Goal: Information Seeking & Learning: Check status

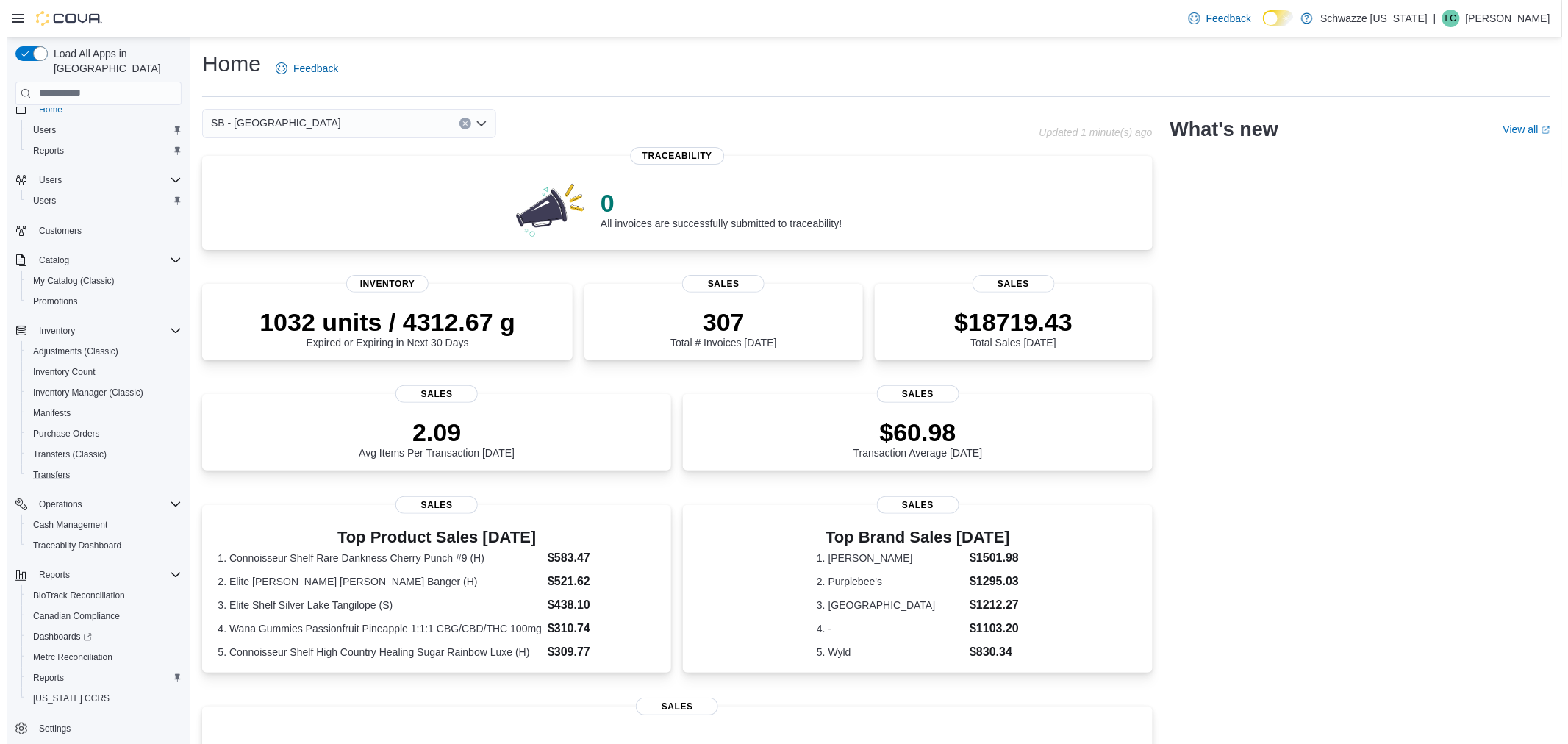
scroll to position [19, 0]
click at [58, 138] on link "Reports" at bounding box center [42, 147] width 43 height 17
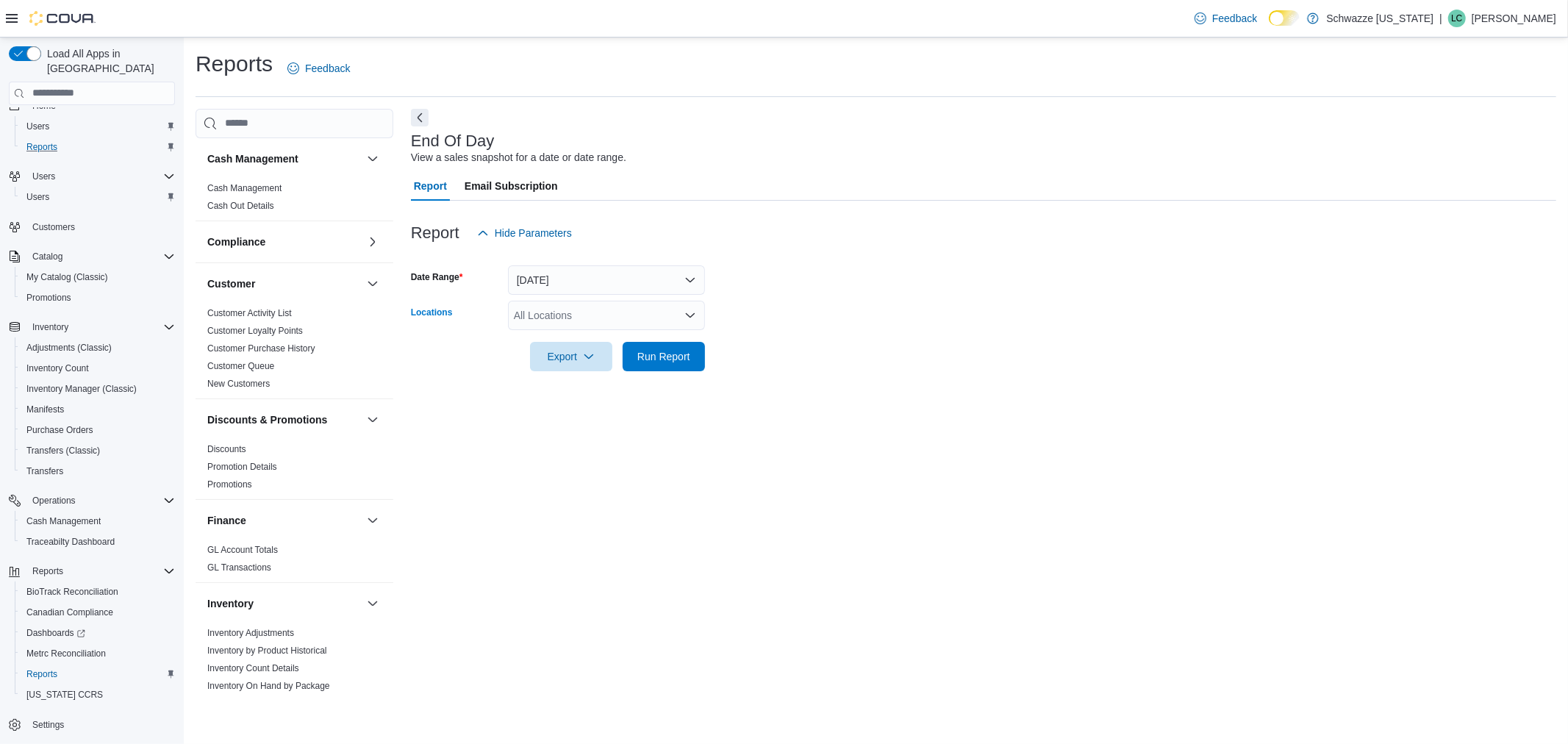
click at [608, 316] on div "All Locations" at bounding box center [606, 315] width 197 height 29
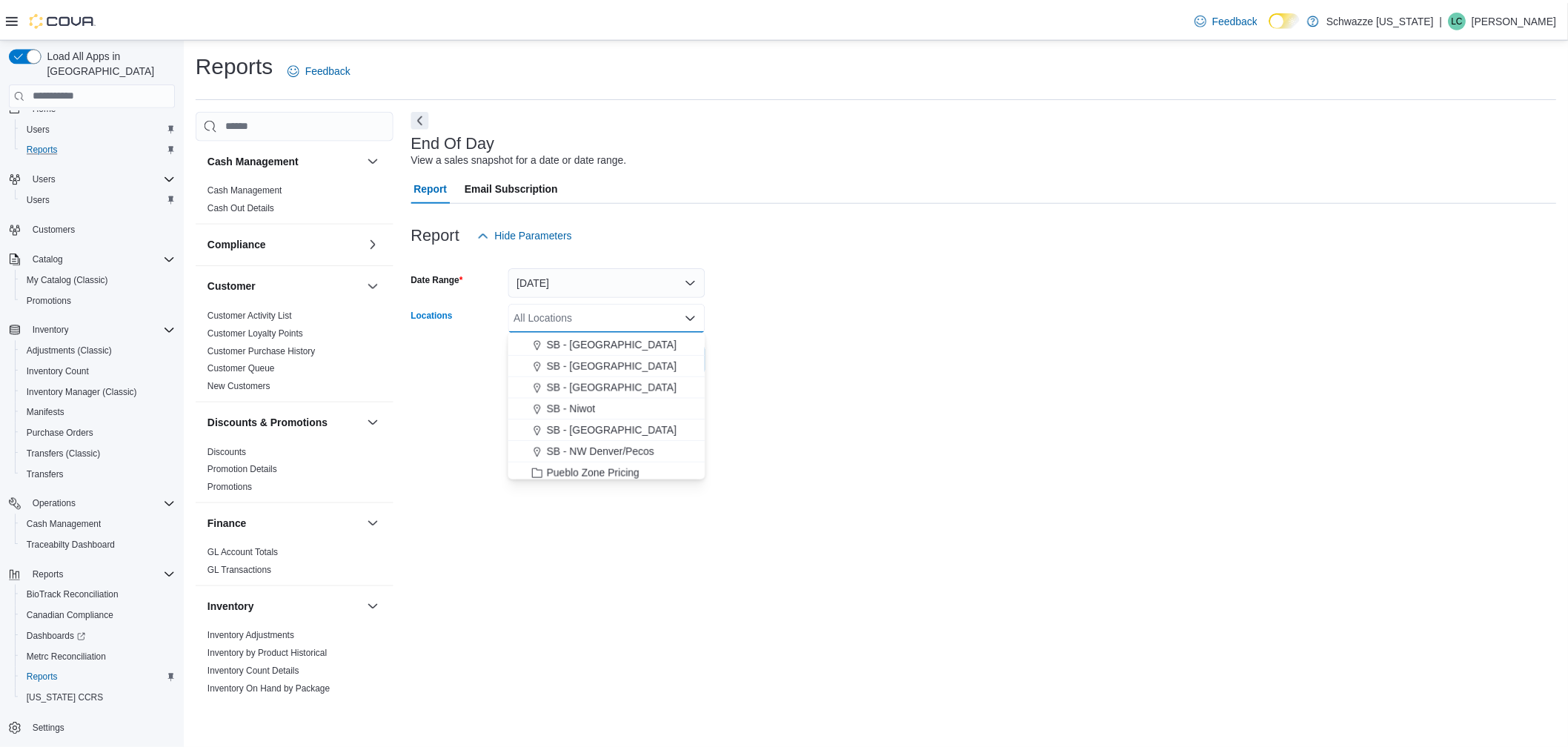
scroll to position [576, 0]
click at [620, 350] on span "SB - [GEOGRAPHIC_DATA]" at bounding box center [617, 347] width 131 height 15
click at [776, 333] on div at bounding box center [991, 339] width 1154 height 12
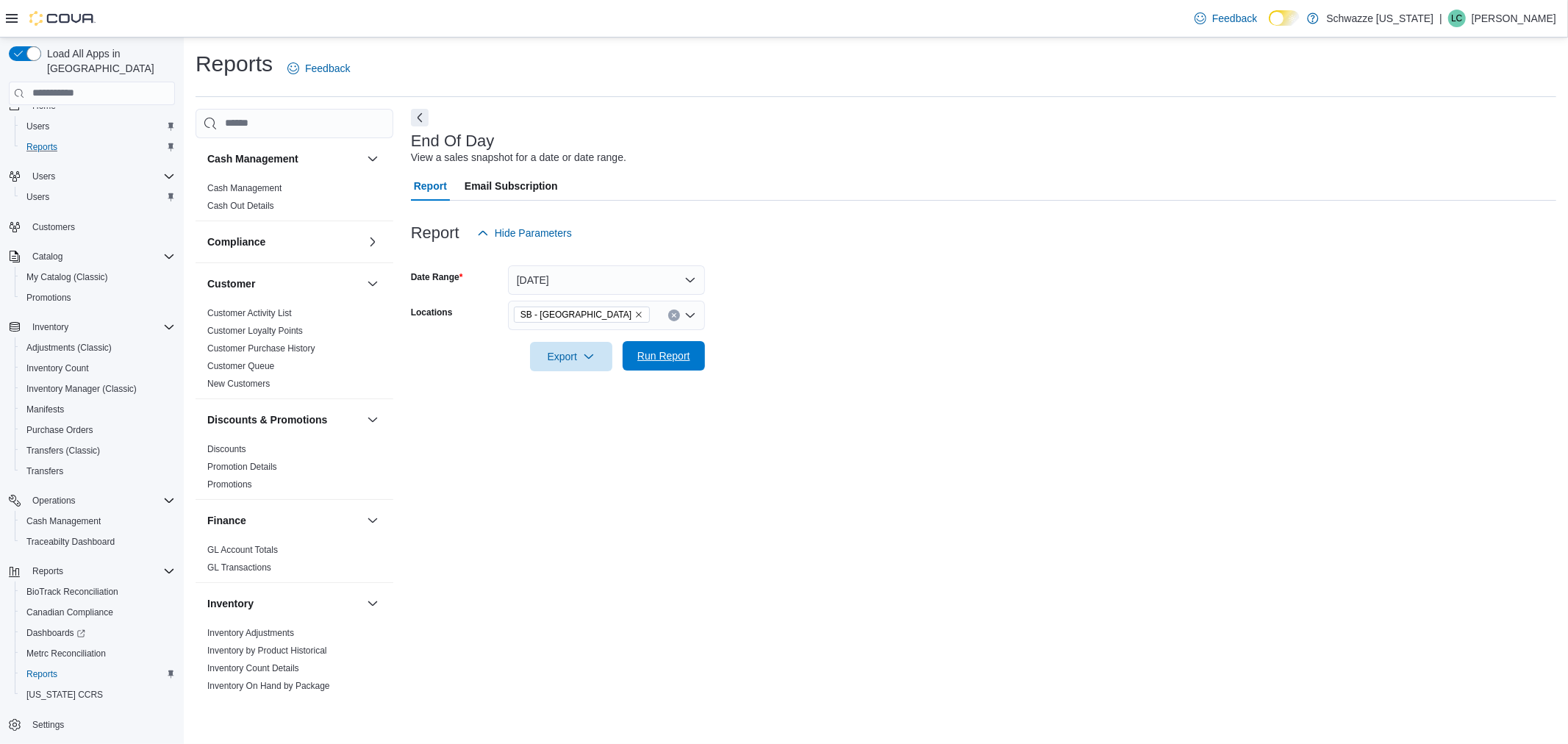
click at [686, 365] on span "Run Report" at bounding box center [664, 356] width 65 height 29
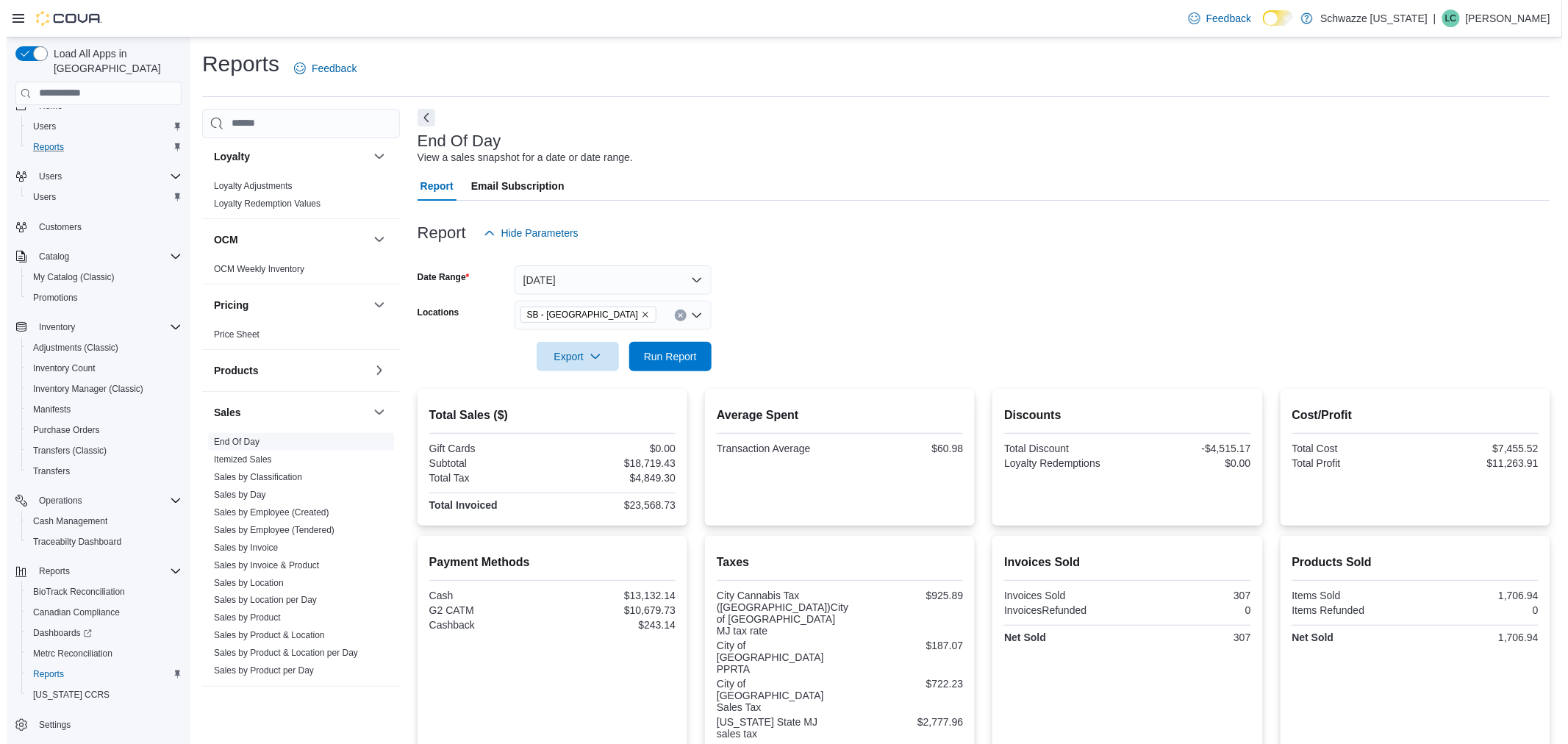
scroll to position [735, 0]
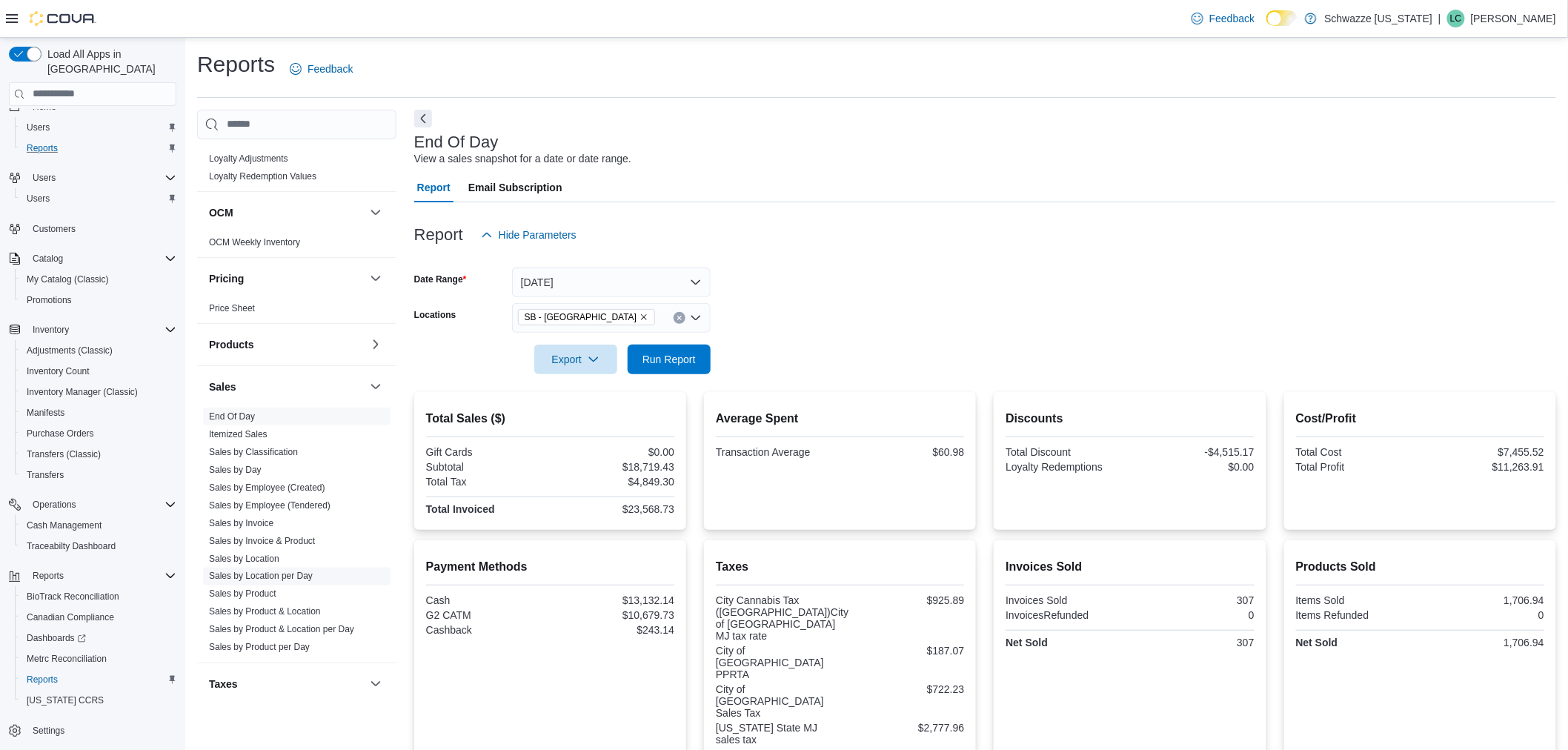
click at [283, 576] on link "Sales by Location per Day" at bounding box center [261, 576] width 104 height 10
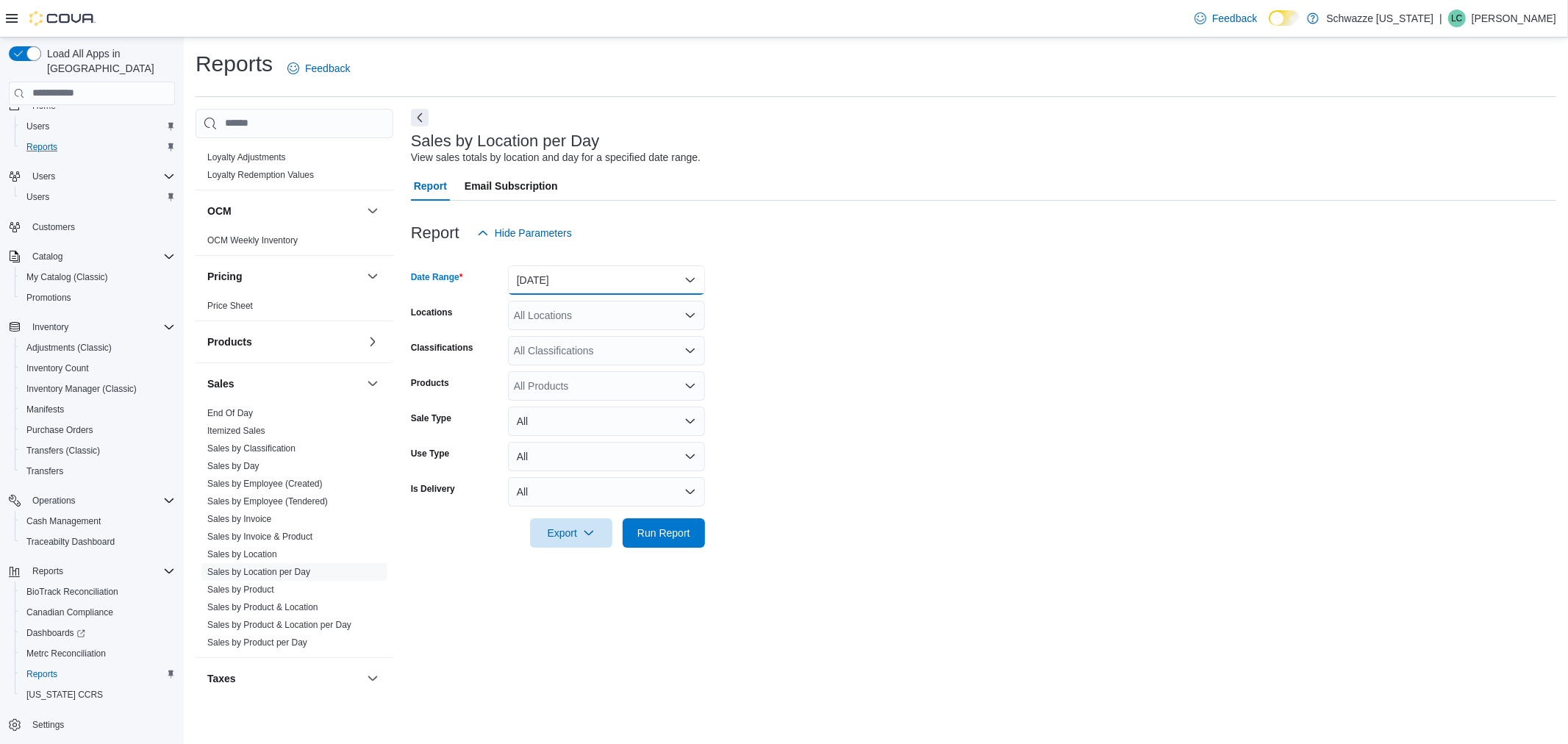
click at [601, 274] on button "[DATE]" at bounding box center [606, 280] width 197 height 29
click at [561, 328] on button "[DATE]" at bounding box center [606, 338] width 197 height 29
click at [568, 317] on div "All Locations" at bounding box center [606, 315] width 197 height 29
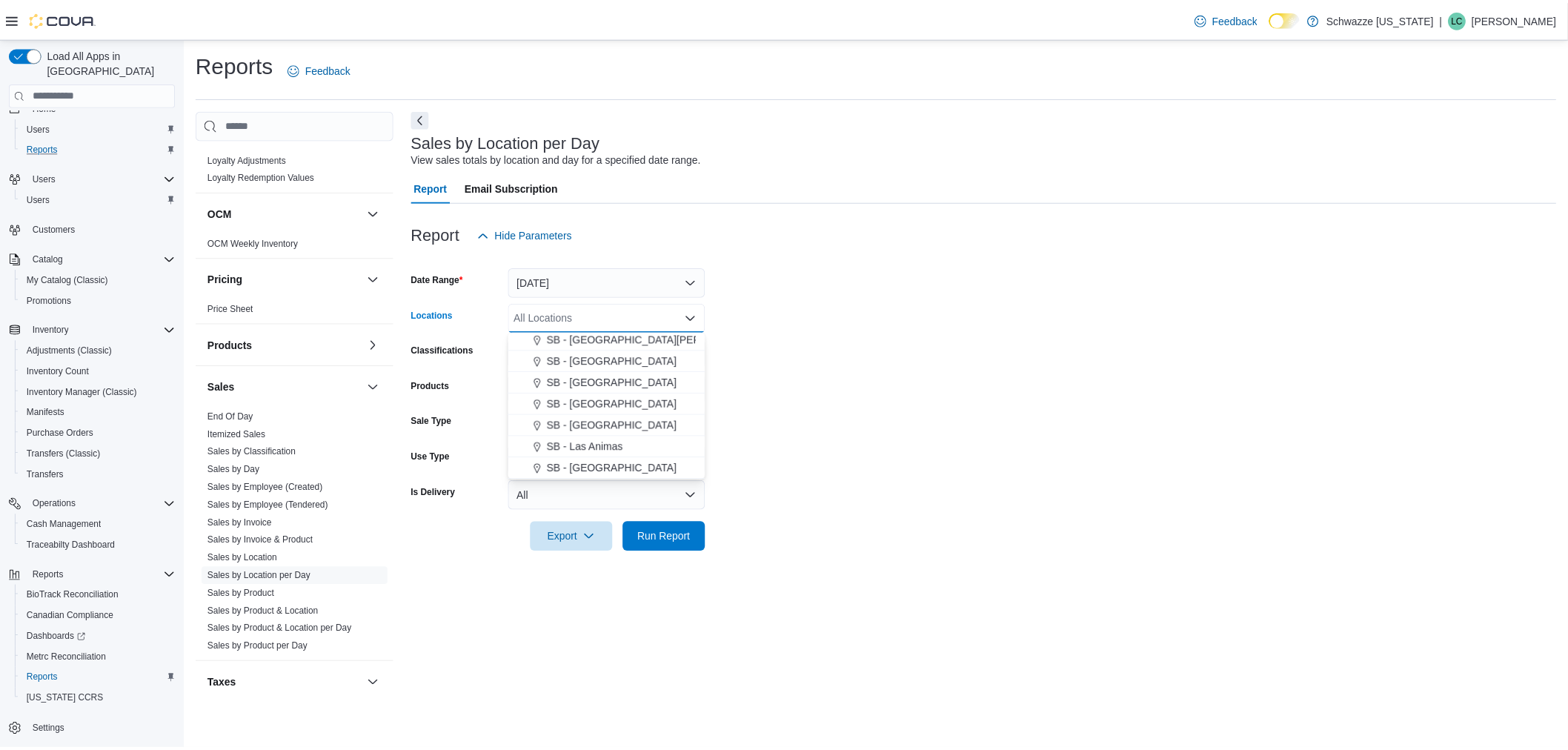
scroll to position [493, 0]
click at [606, 427] on span "SB - [GEOGRAPHIC_DATA]" at bounding box center [617, 429] width 131 height 15
click at [787, 402] on form "Date Range [DATE] Locations SB - [GEOGRAPHIC_DATA] Combo box. Selected. SB - [G…" at bounding box center [991, 400] width 1154 height 302
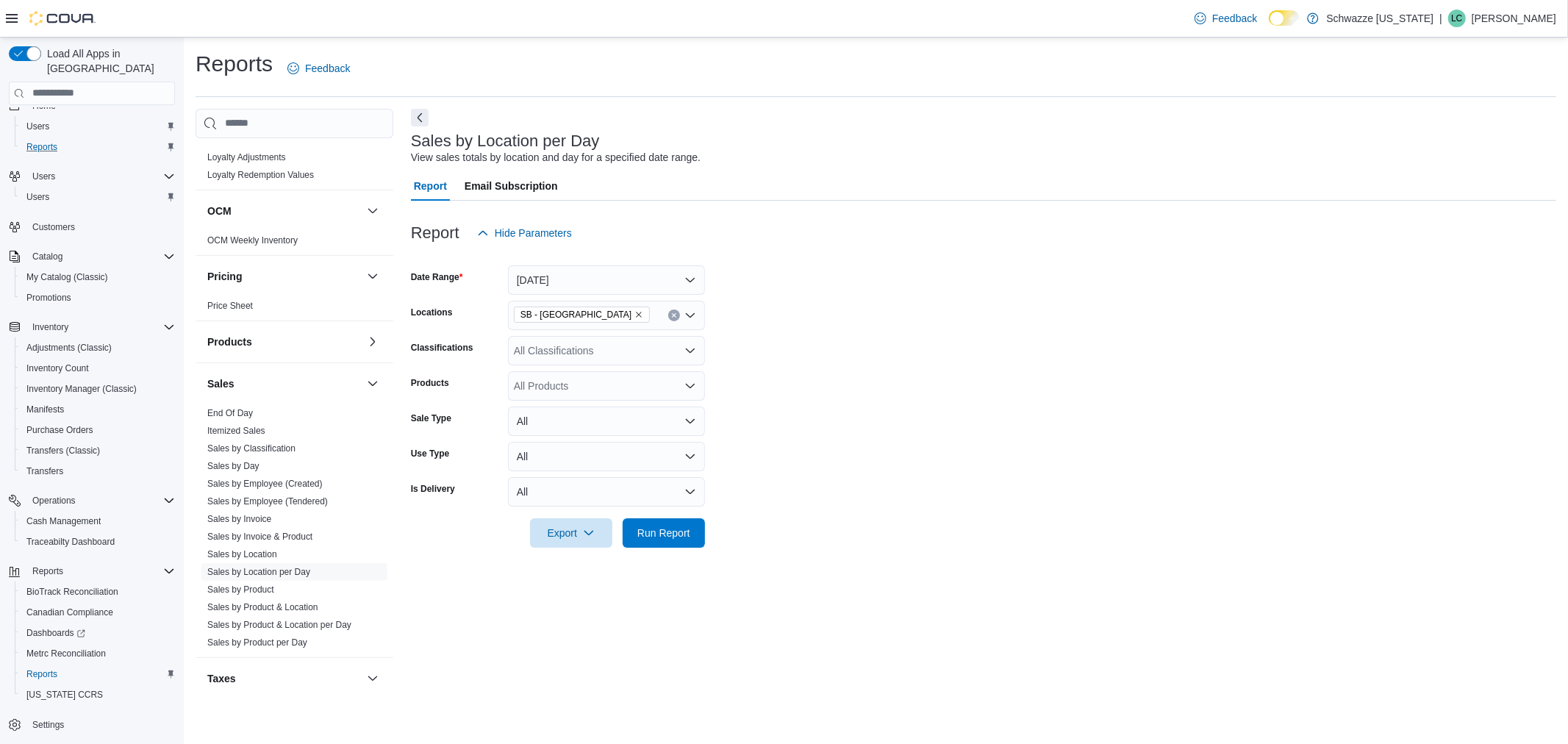
click at [684, 550] on div at bounding box center [983, 557] width 1145 height 17
click at [686, 534] on span "Run Report" at bounding box center [663, 532] width 53 height 15
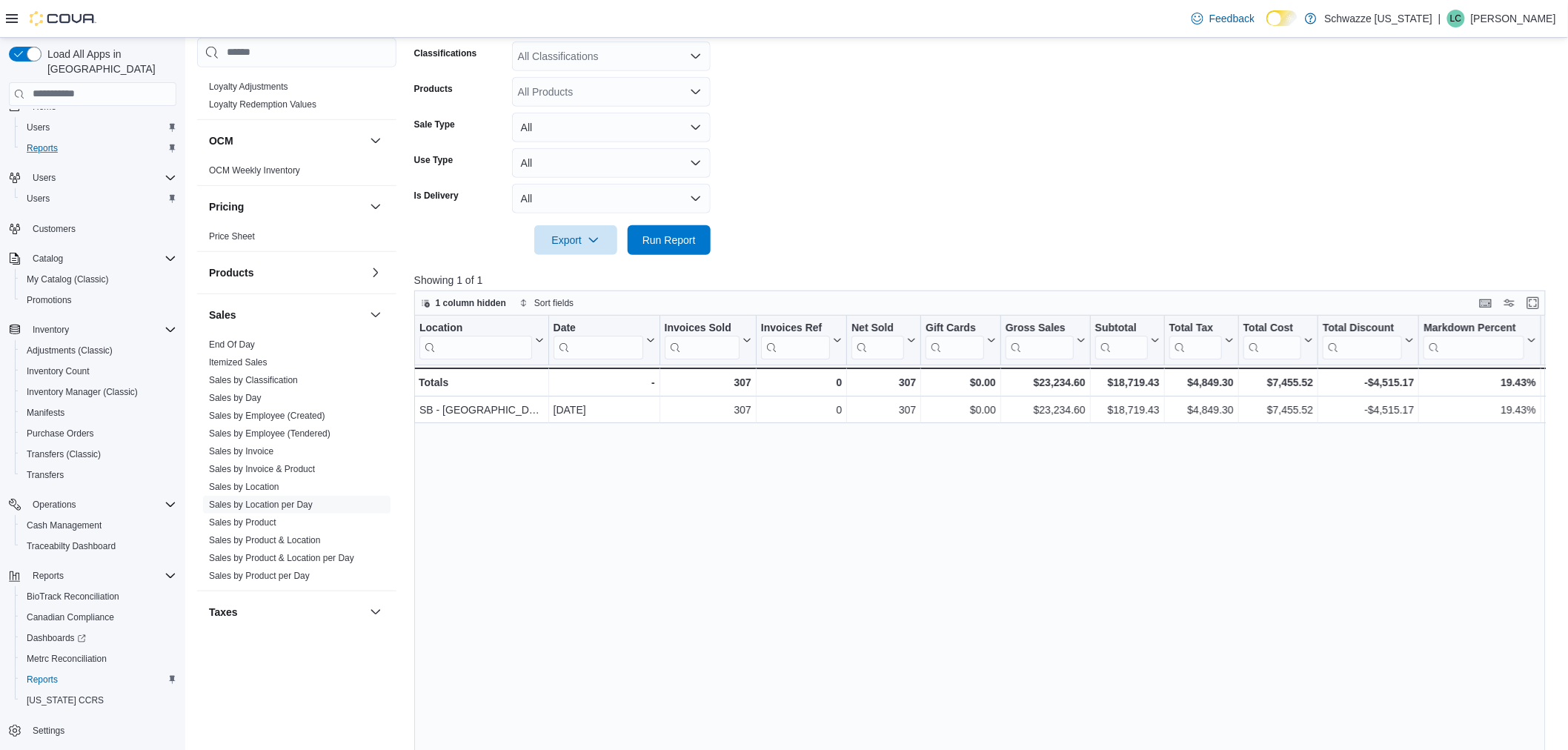
scroll to position [329, 0]
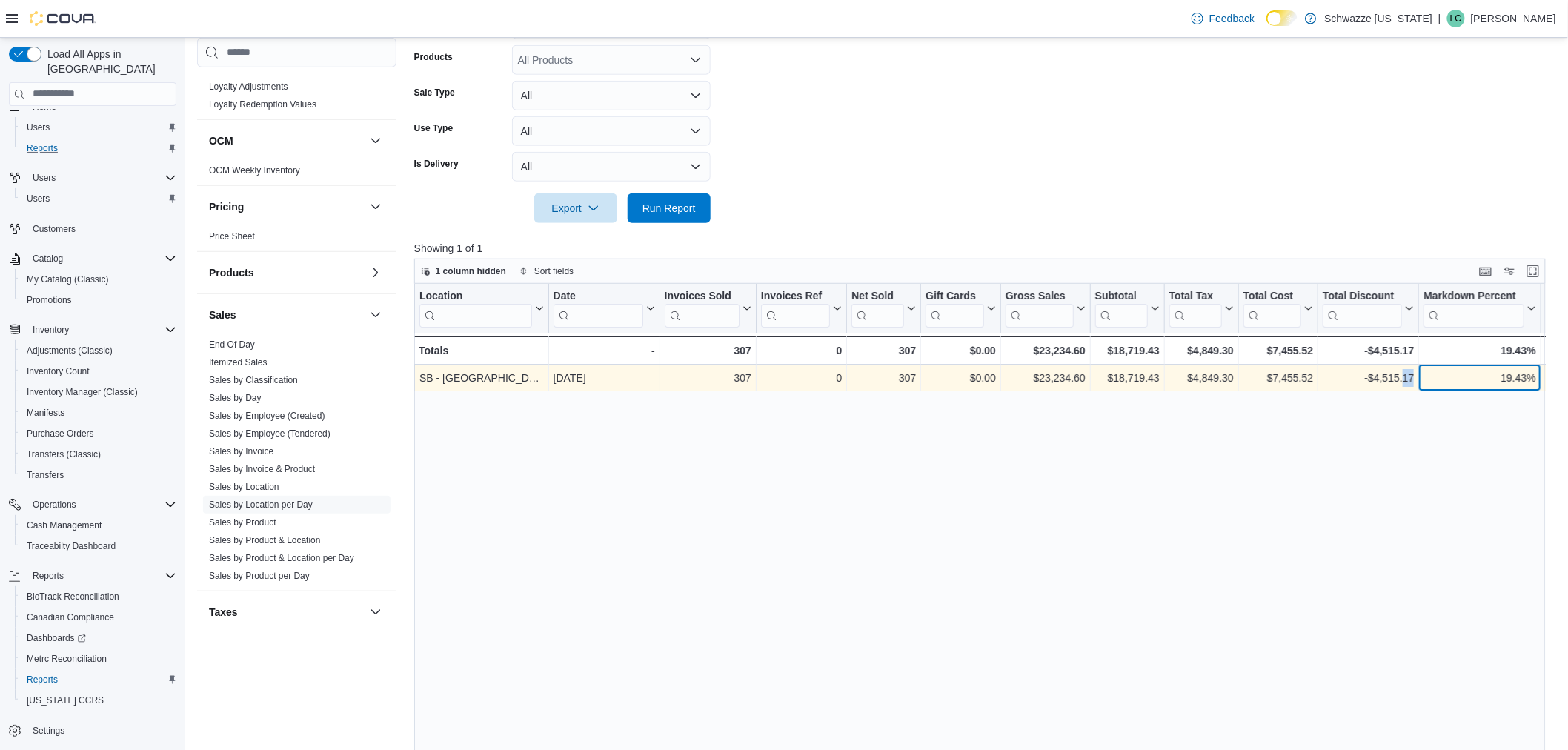
drag, startPoint x: 1472, startPoint y: 374, endPoint x: 1402, endPoint y: 388, distance: 71.4
click at [1402, 388] on div "SB - [GEOGRAPHIC_DATA] - Location, column 1, row 1 [DATE] - Date, column 2, row…" at bounding box center [1350, 378] width 1871 height 26
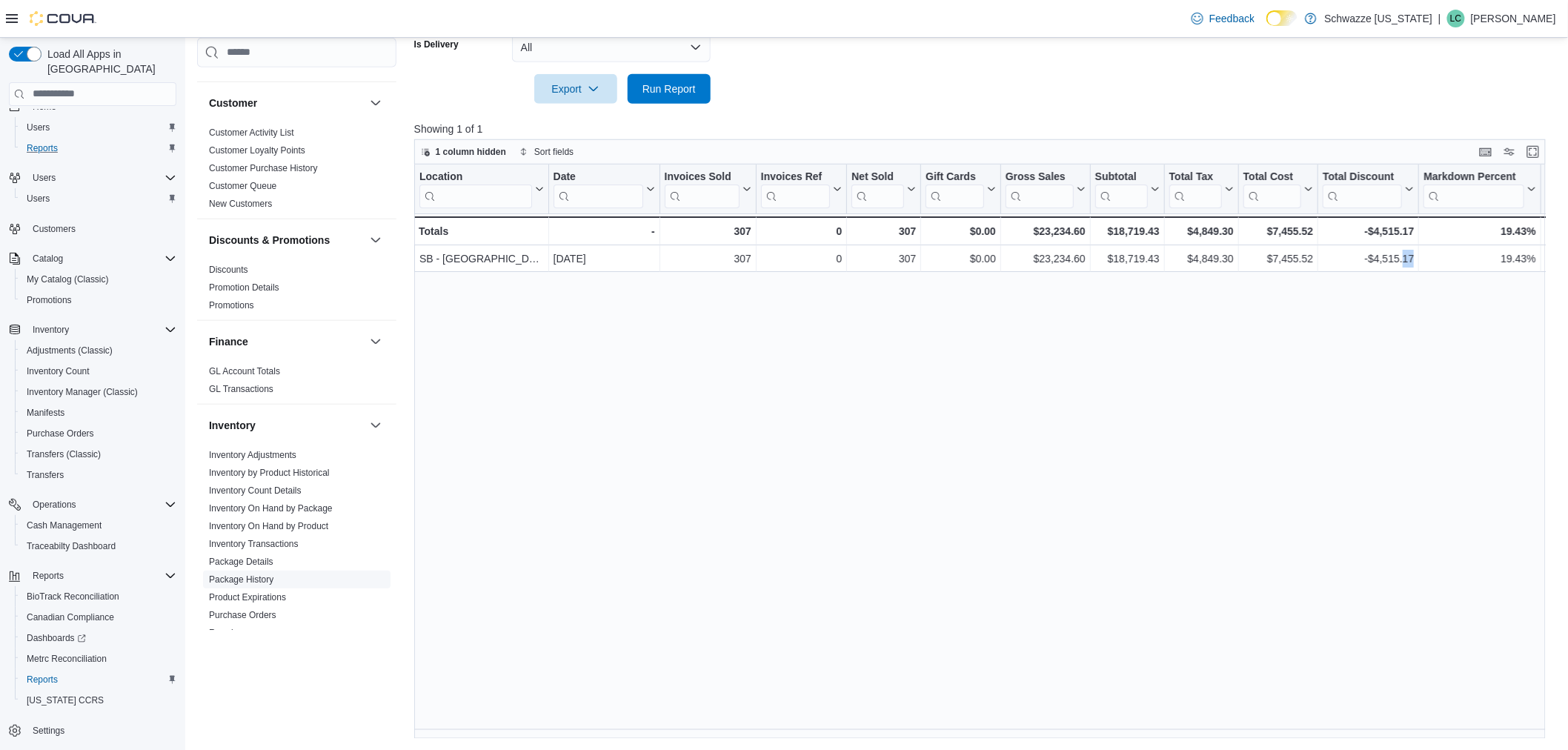
scroll to position [82, 0]
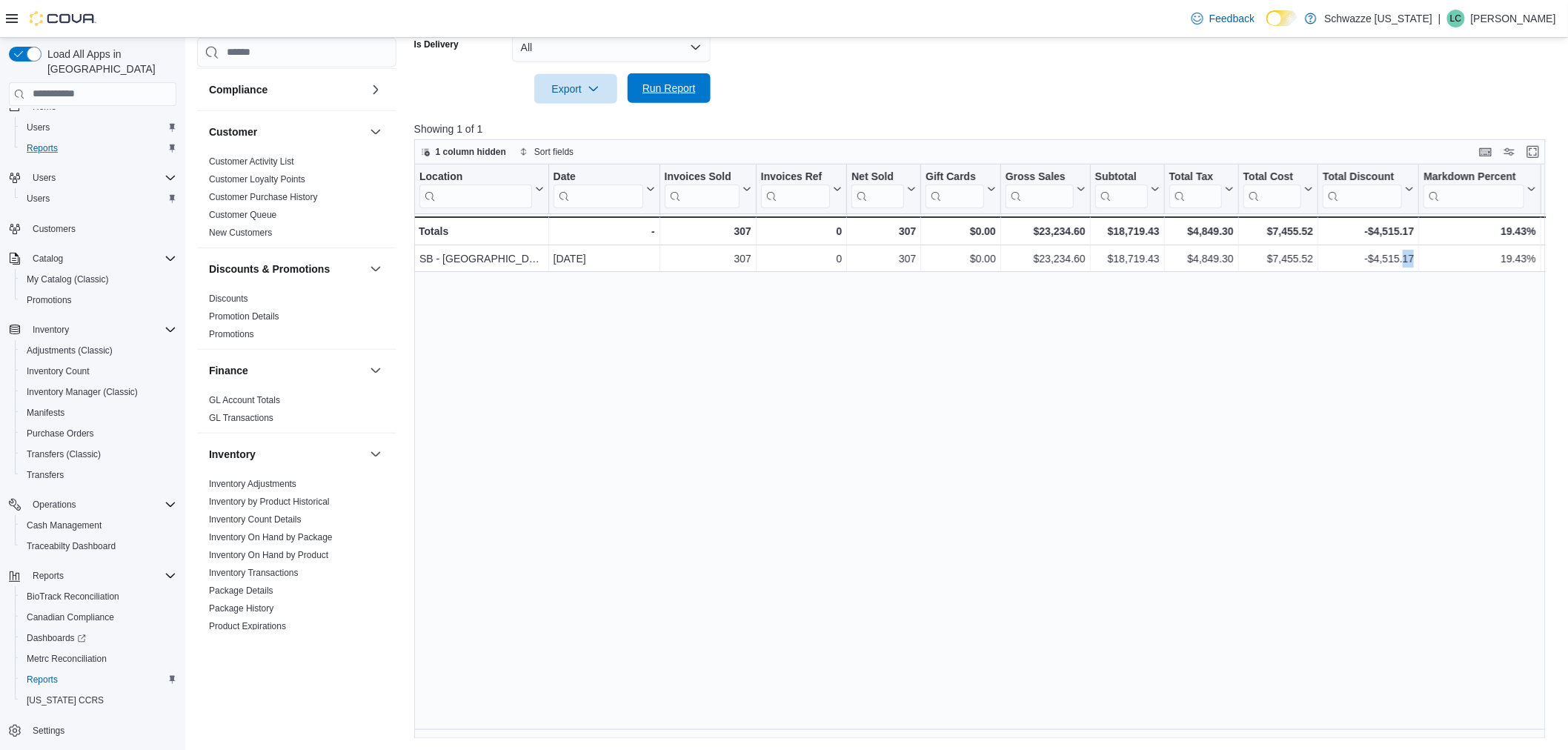
click at [668, 90] on span "Run Report" at bounding box center [668, 88] width 53 height 15
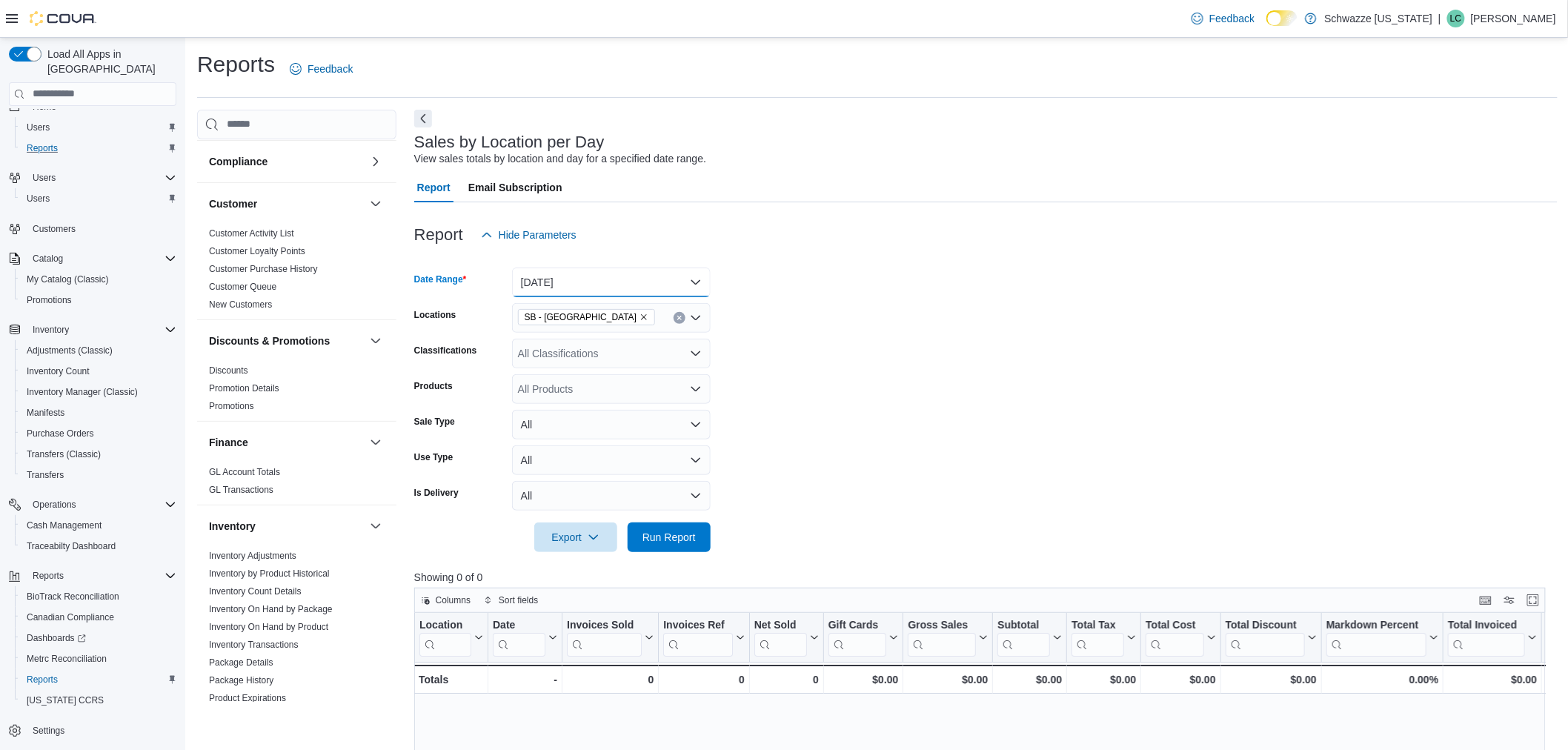
click at [566, 285] on button "[DATE]" at bounding box center [611, 282] width 198 height 29
drag, startPoint x: 573, startPoint y: 354, endPoint x: 566, endPoint y: 378, distance: 25.0
click at [566, 378] on div "Custom Date [DATE] [DATE] Last 7 Days Last 7 Days (excluding [DATE]) Last 14 Da…" at bounding box center [611, 408] width 198 height 222
click at [566, 378] on span "[DATE]" at bounding box center [620, 371] width 169 height 18
click at [674, 517] on div at bounding box center [986, 516] width 1143 height 12
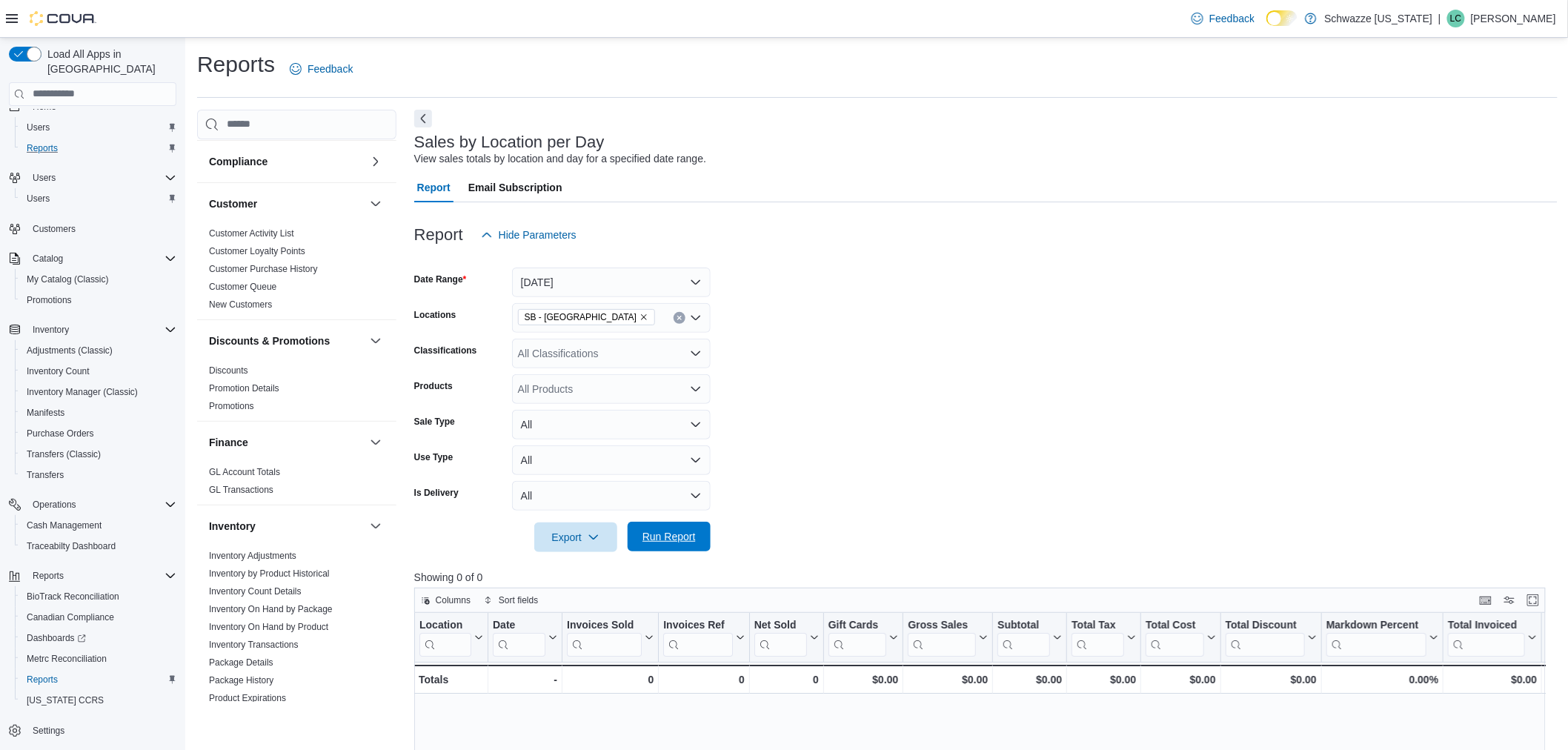
click at [672, 526] on span "Run Report" at bounding box center [669, 536] width 65 height 29
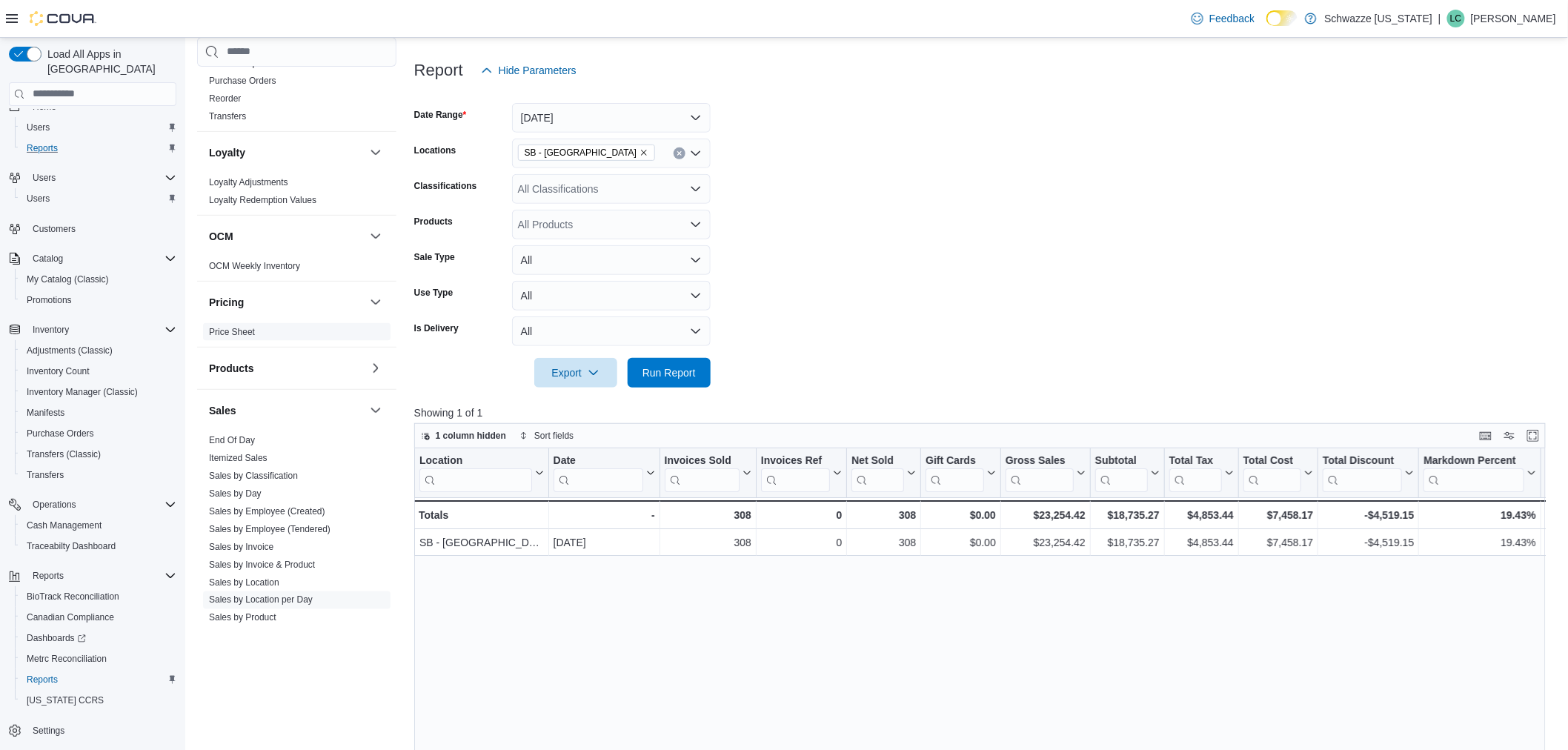
scroll to position [823, 0]
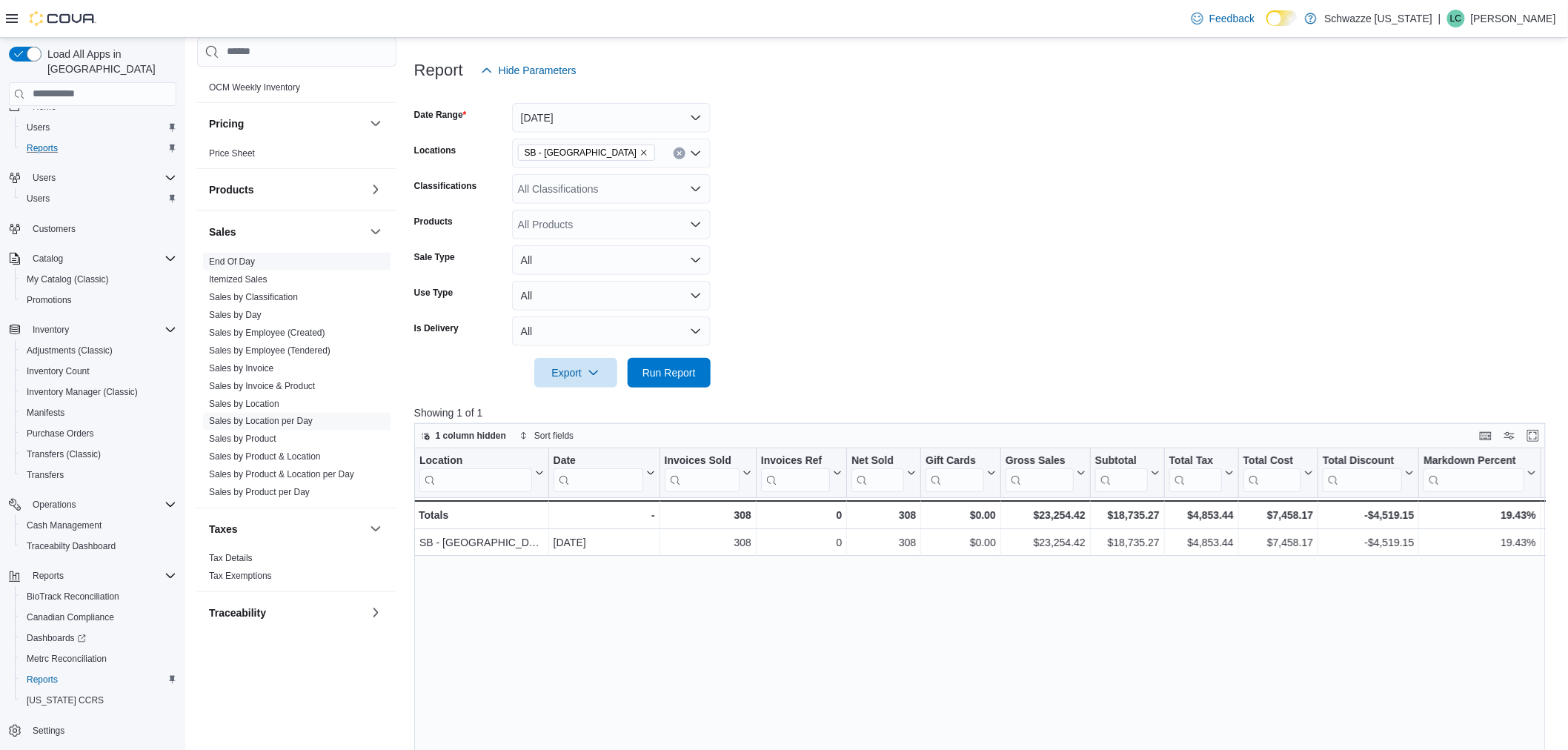
click at [225, 260] on link "End Of Day" at bounding box center [232, 261] width 46 height 10
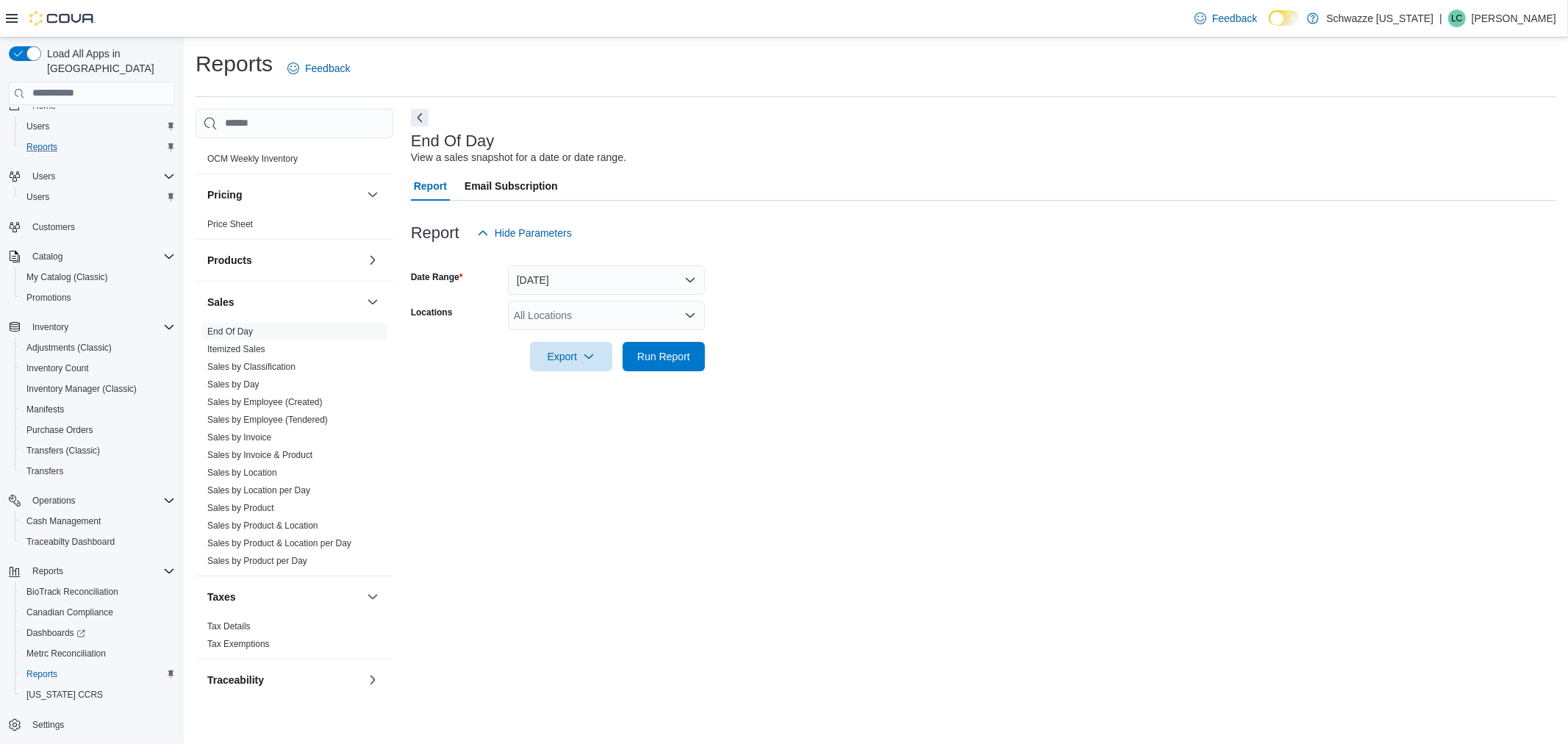
click at [609, 301] on div "All Locations" at bounding box center [606, 315] width 197 height 29
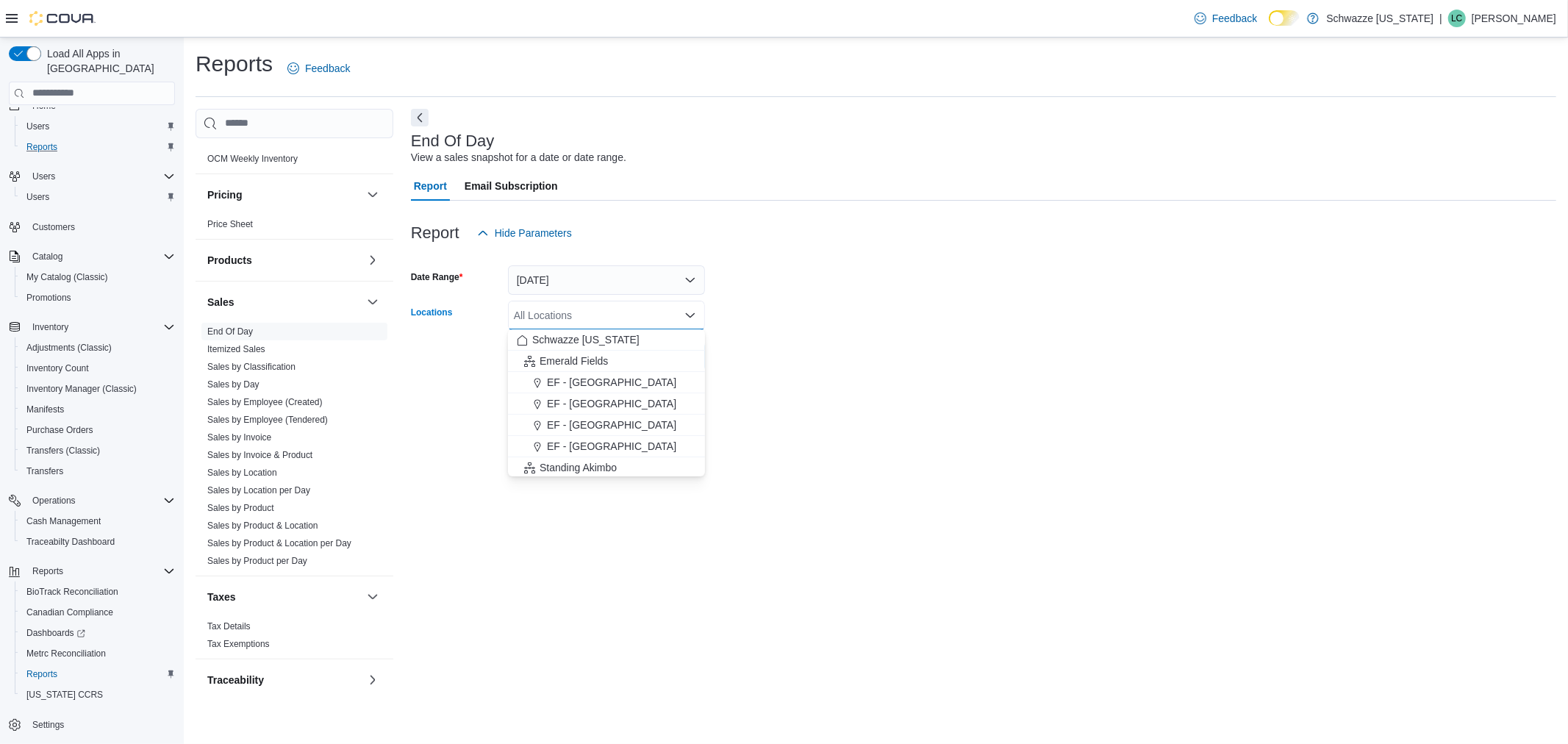
click at [605, 262] on div at bounding box center [983, 256] width 1145 height 17
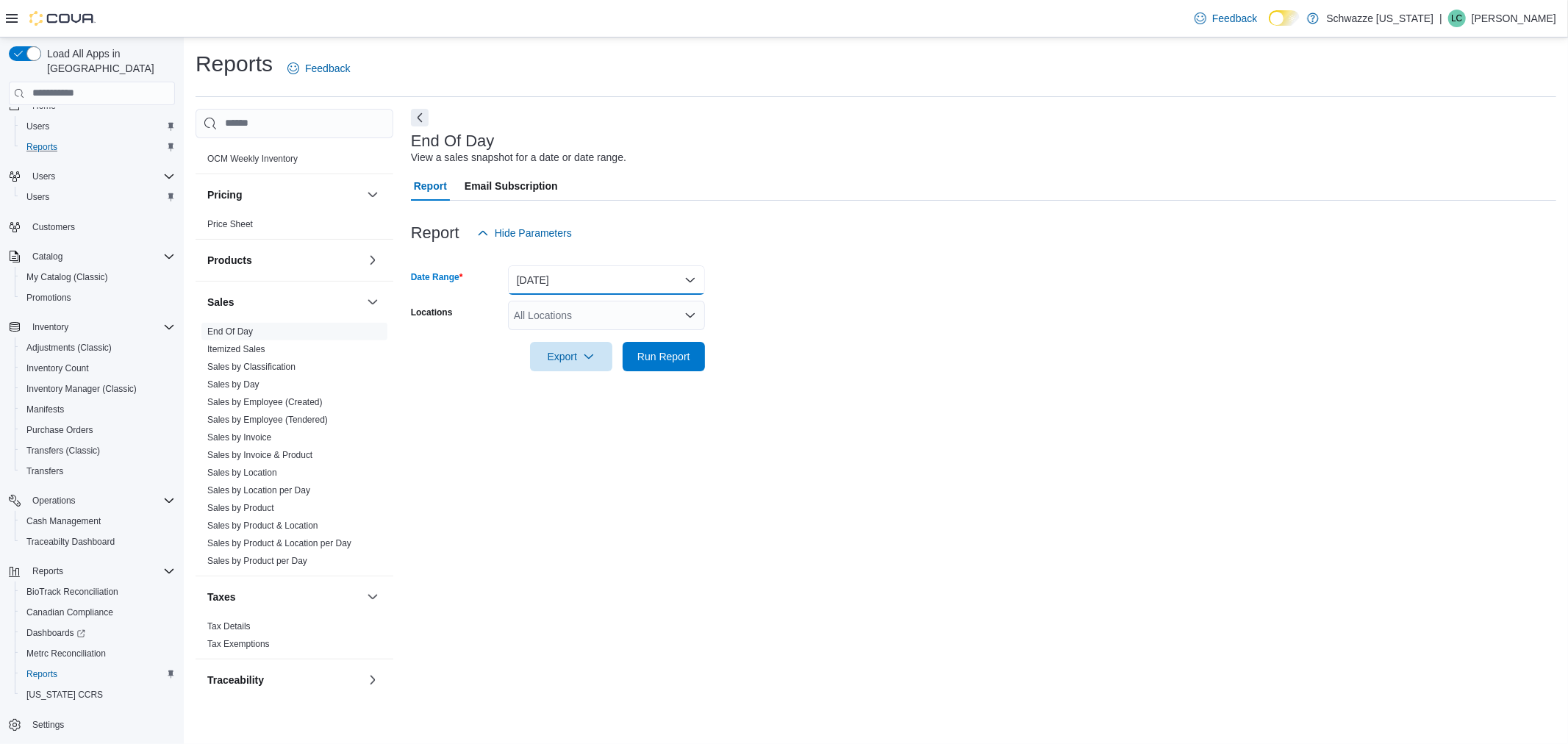
click at [603, 272] on button "[DATE]" at bounding box center [606, 280] width 197 height 29
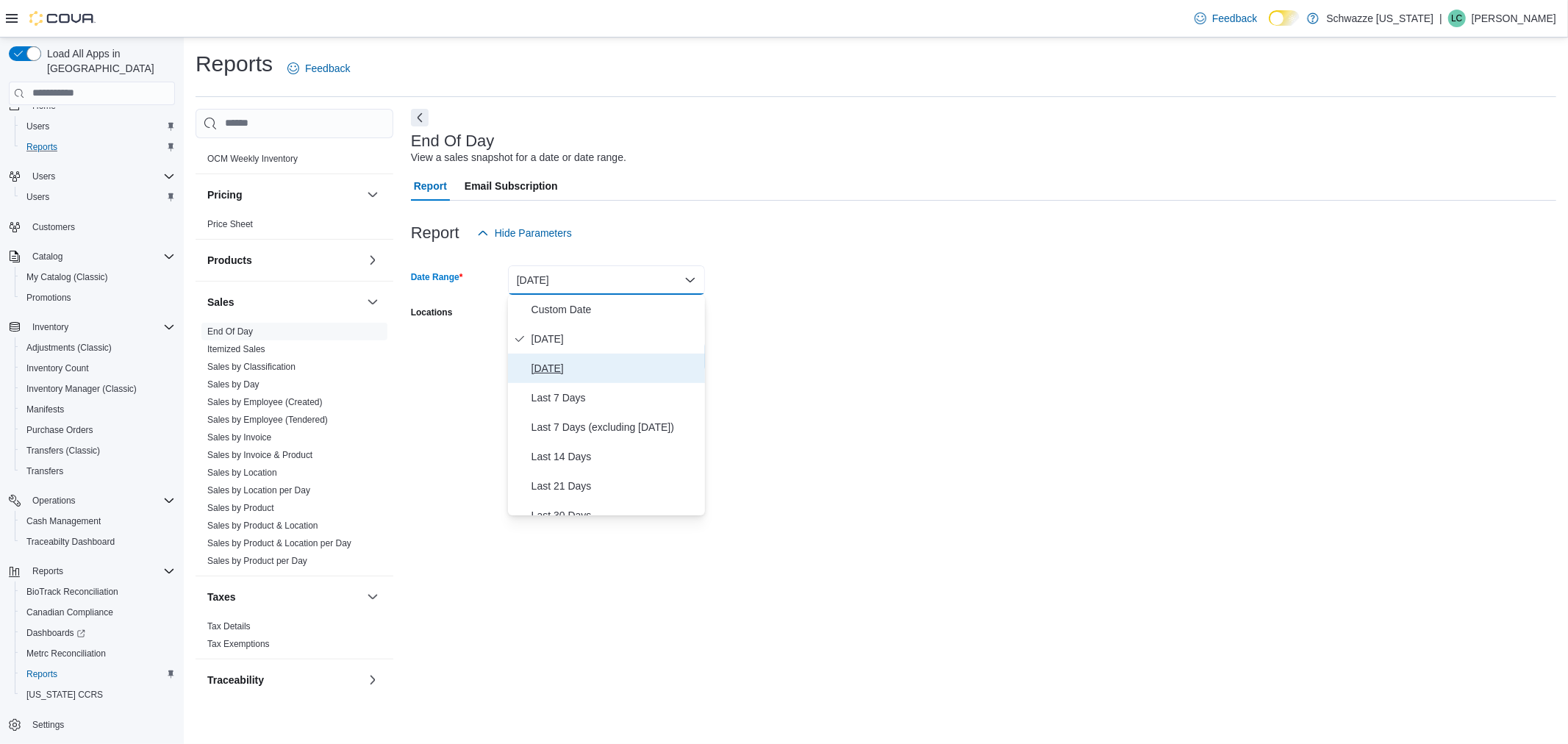
click at [572, 364] on span "[DATE]" at bounding box center [615, 368] width 168 height 17
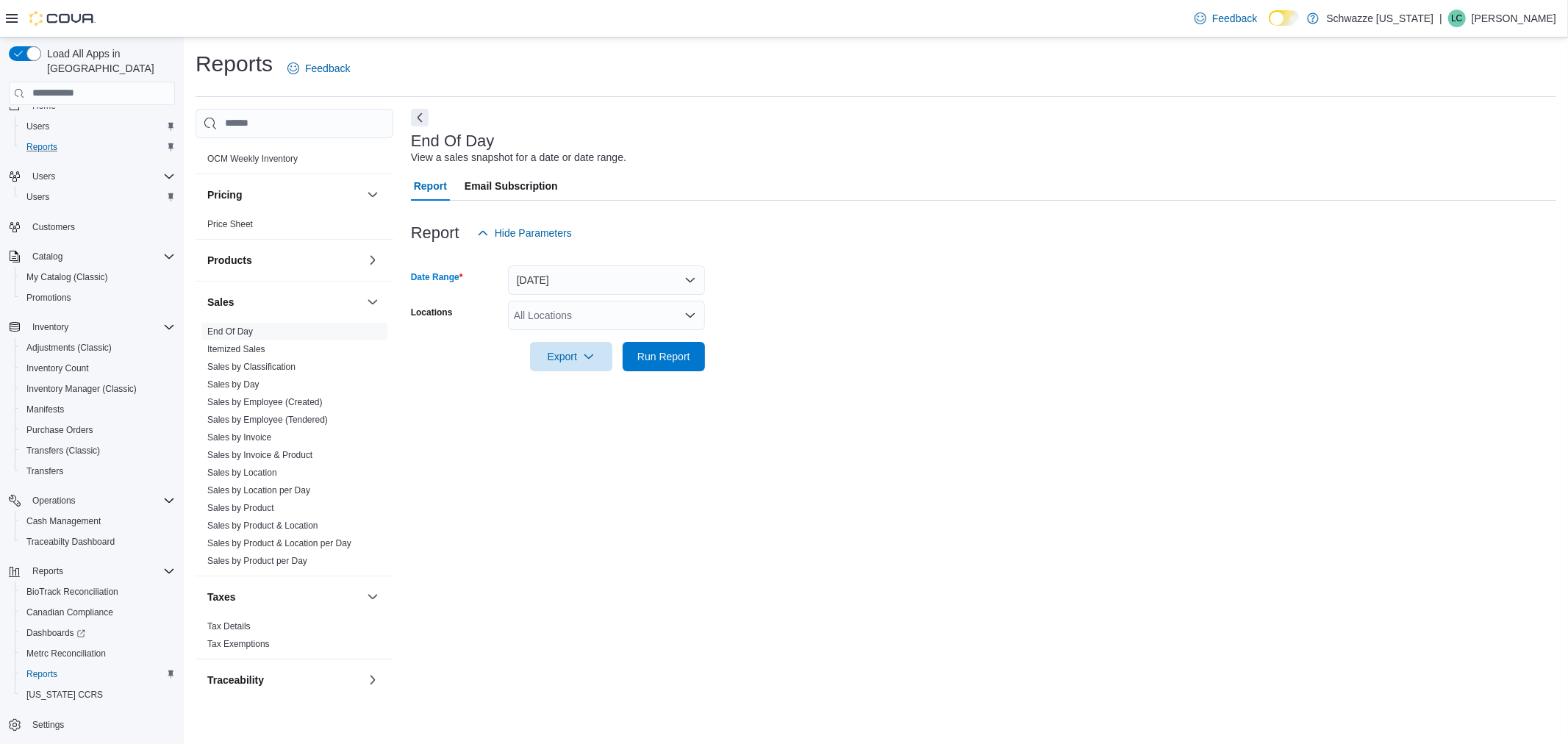
click at [589, 296] on form "Date Range [DATE] Locations All Locations Export Run Report" at bounding box center [983, 309] width 1145 height 123
click at [589, 306] on div "All Locations" at bounding box center [606, 315] width 197 height 29
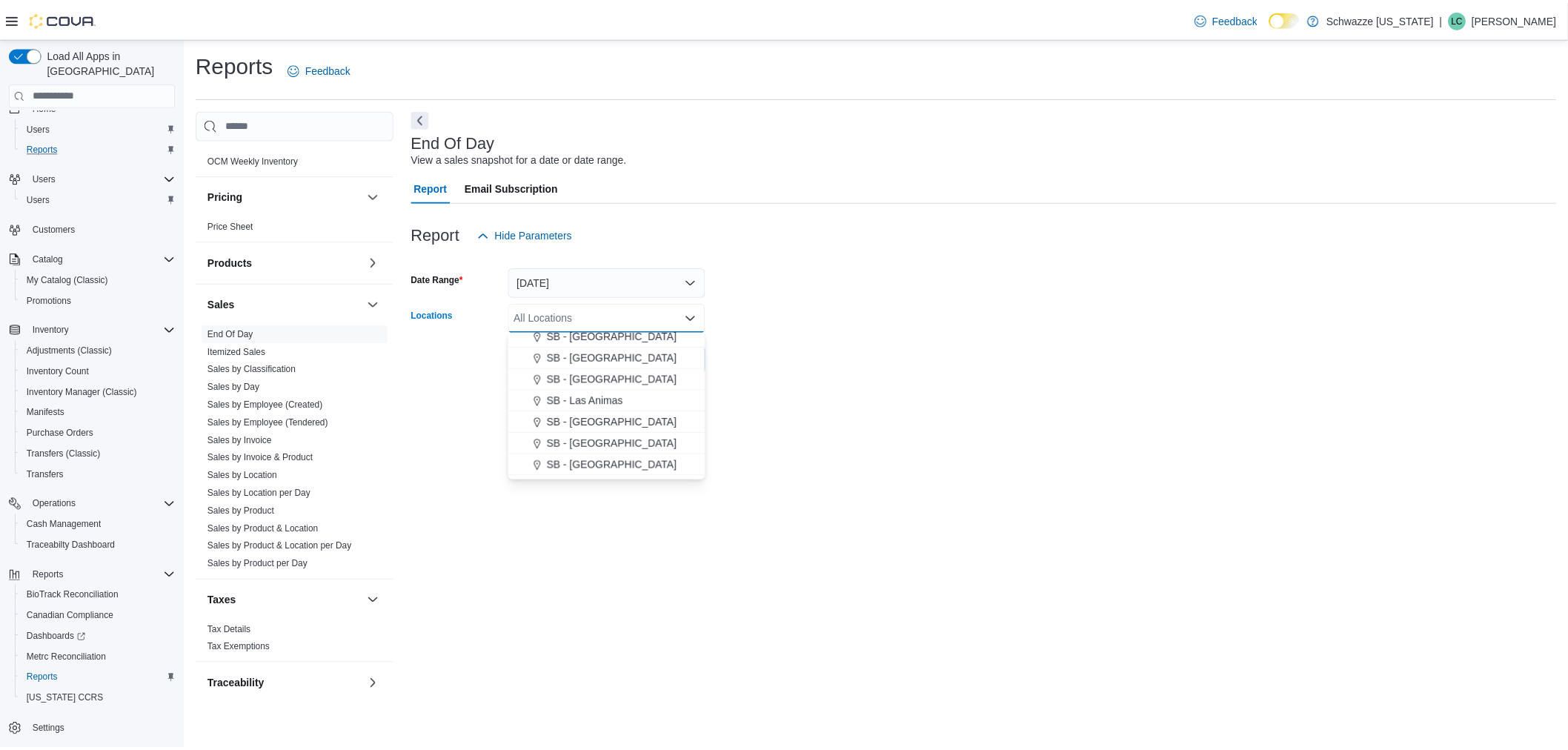
scroll to position [493, 0]
click at [613, 420] on button "SB - [GEOGRAPHIC_DATA]" at bounding box center [611, 429] width 198 height 22
click at [788, 343] on div at bounding box center [991, 339] width 1154 height 12
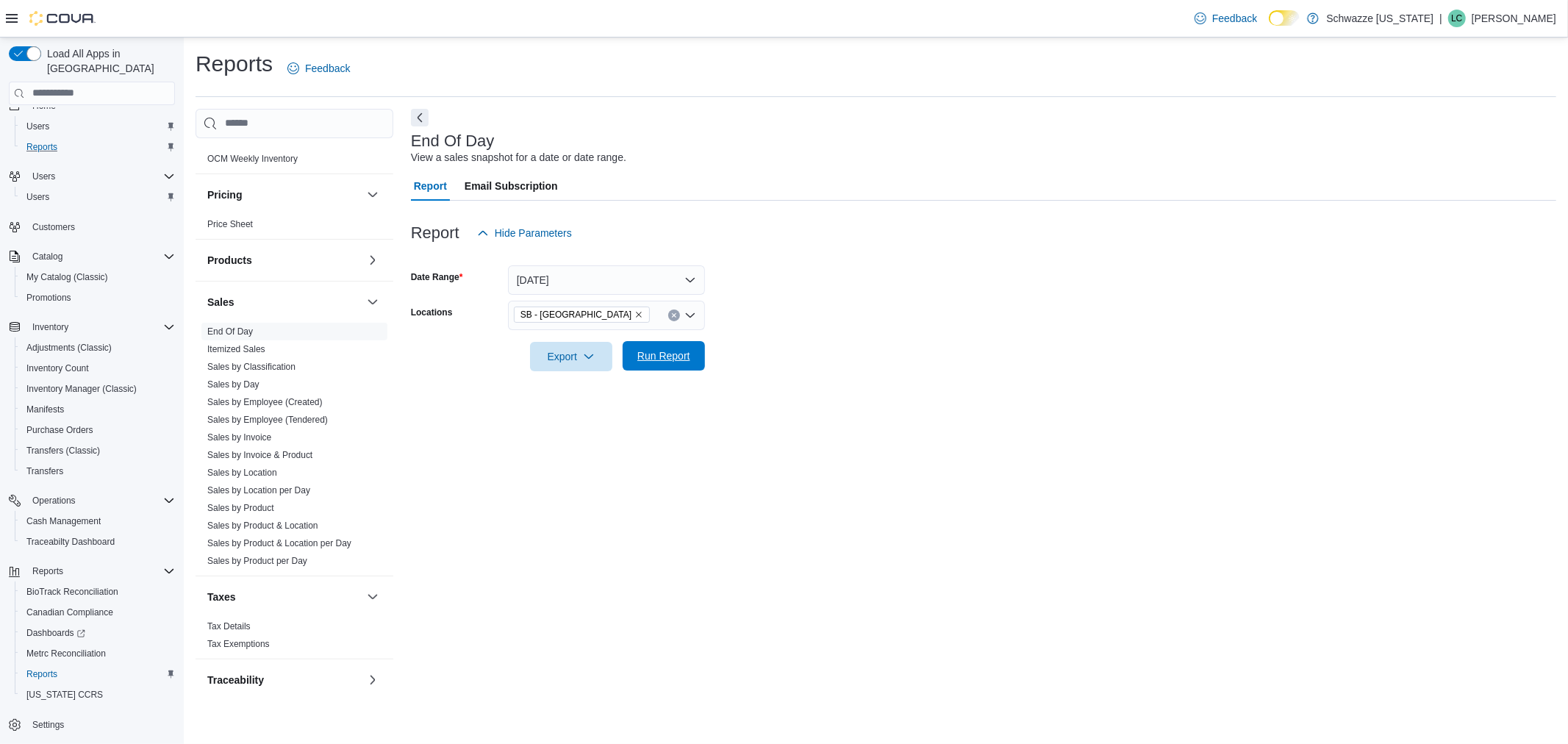
click at [699, 352] on button "Run Report" at bounding box center [664, 356] width 82 height 29
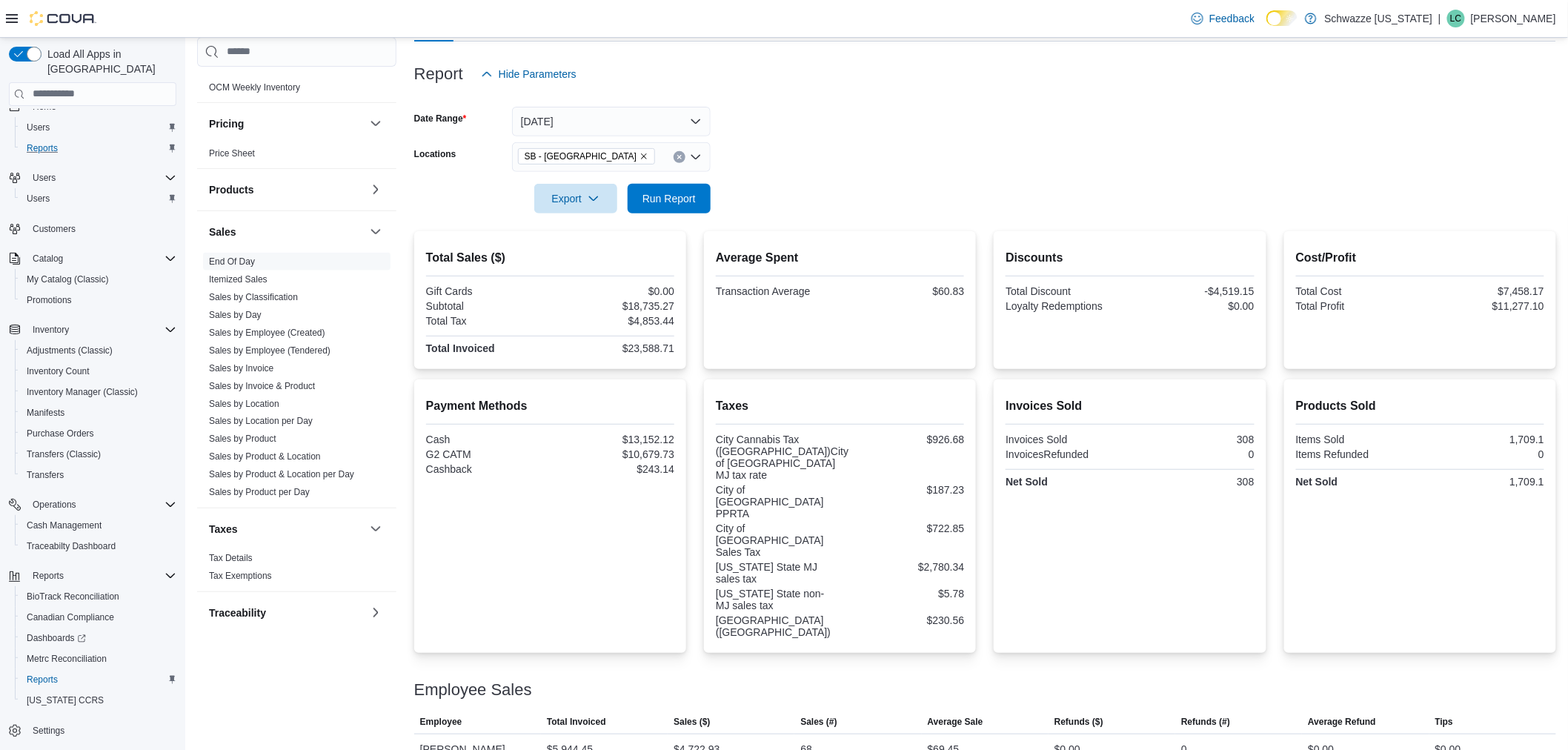
scroll to position [164, 0]
drag, startPoint x: 630, startPoint y: 344, endPoint x: 676, endPoint y: 345, distance: 46.0
click at [674, 345] on div "$23,588.71" at bounding box center [613, 344] width 122 height 12
copy div "23,588.71"
